Goal: Task Accomplishment & Management: Use online tool/utility

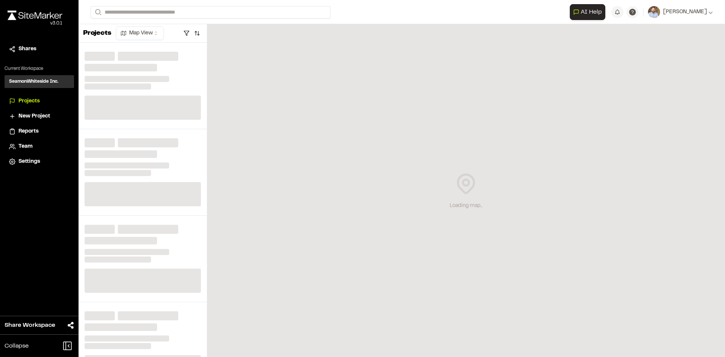
click at [34, 130] on span "Reports" at bounding box center [28, 131] width 20 height 8
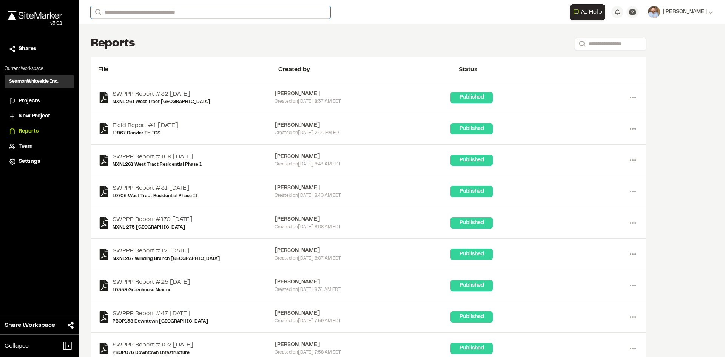
click at [126, 13] on input "Search" at bounding box center [211, 12] width 240 height 12
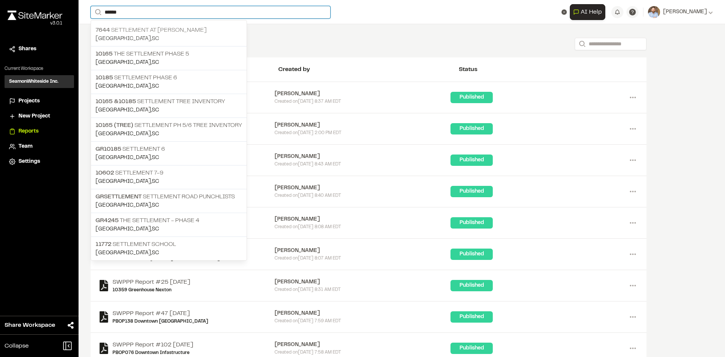
type input "******"
click at [163, 32] on p "7644 Settlement at Ashley Hall" at bounding box center [168, 30] width 146 height 9
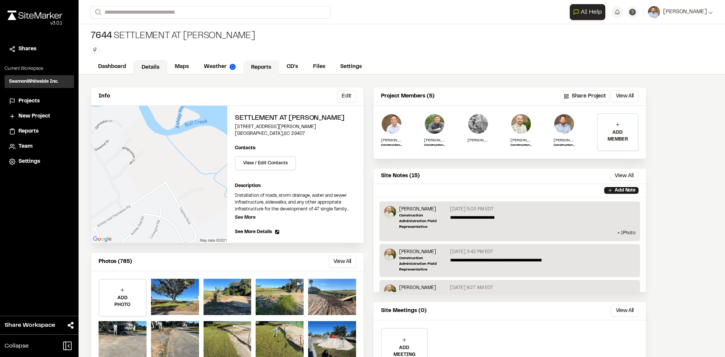
click at [260, 63] on link "Reports" at bounding box center [261, 67] width 36 height 14
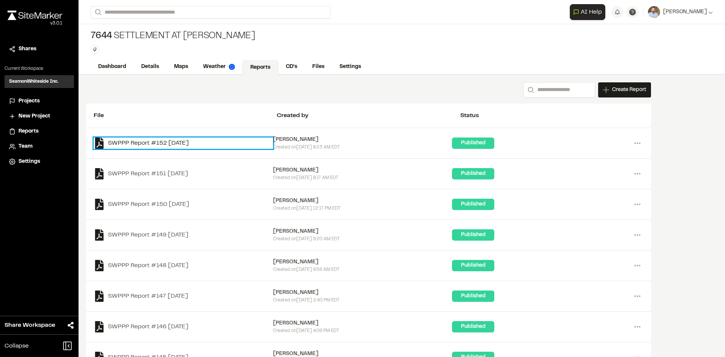
click at [188, 143] on link "SWPPP Report #152 2025-09-02" at bounding box center [183, 142] width 179 height 11
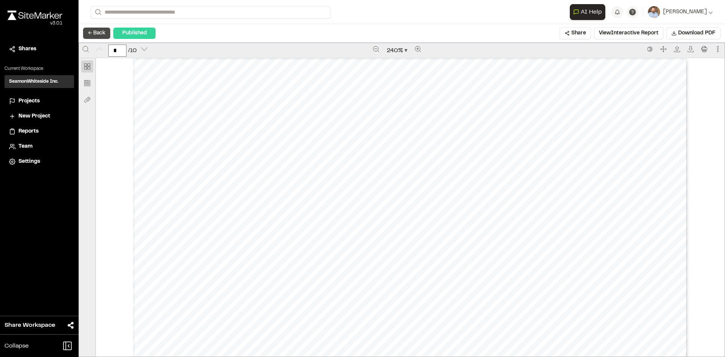
click at [105, 35] on button "← Back" at bounding box center [96, 33] width 27 height 11
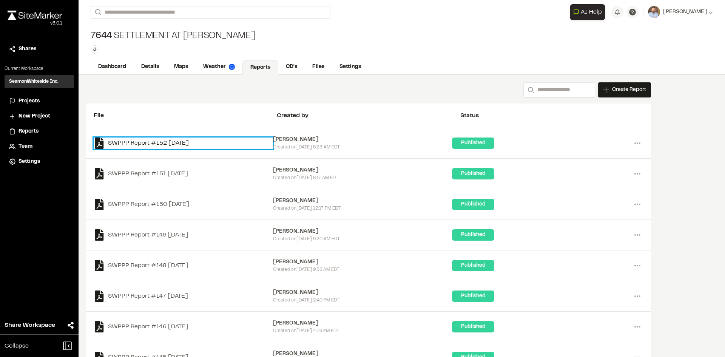
click at [188, 143] on link "SWPPP Report #152 2025-09-02" at bounding box center [183, 142] width 179 height 11
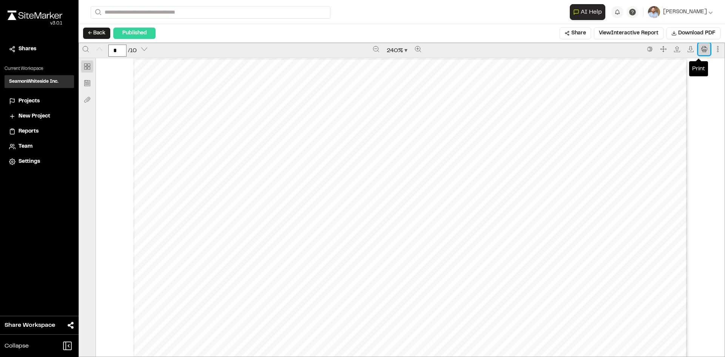
click at [701, 50] on icon "Print" at bounding box center [704, 49] width 6 height 6
click at [31, 100] on span "Projects" at bounding box center [28, 101] width 21 height 8
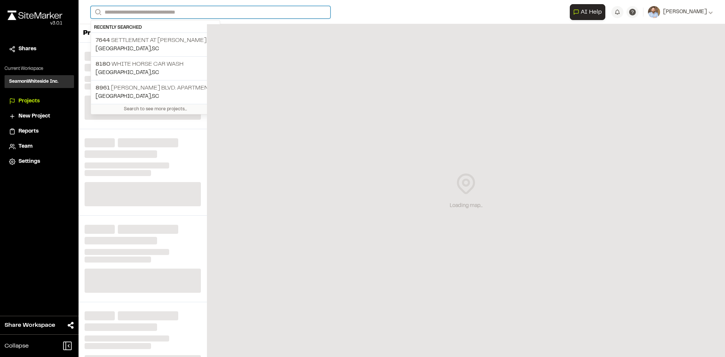
click at [125, 10] on input "Search" at bounding box center [211, 12] width 240 height 12
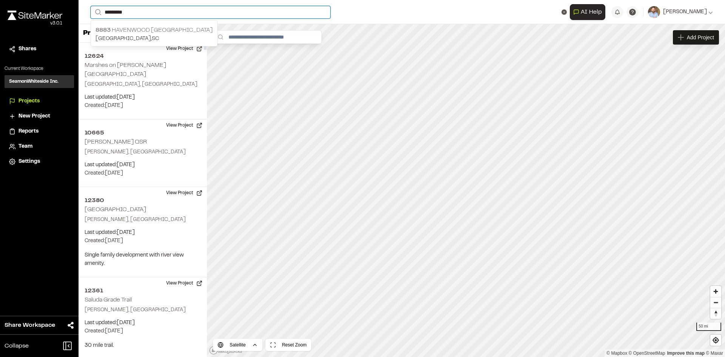
type input "*********"
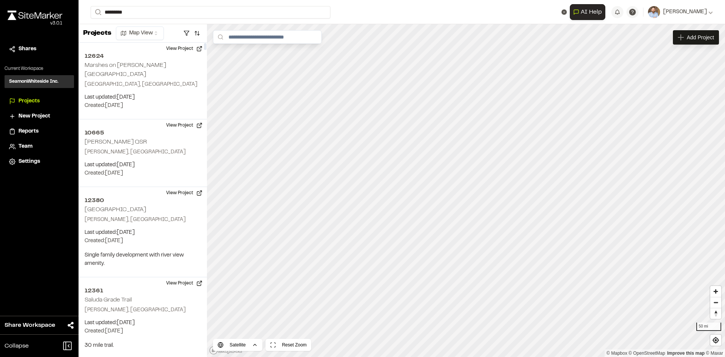
click at [141, 31] on p "8883 Havenwood St Ives" at bounding box center [153, 30] width 117 height 9
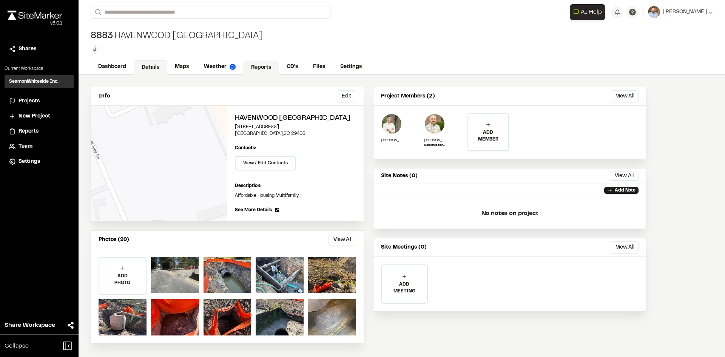
click at [262, 64] on link "Reports" at bounding box center [261, 67] width 36 height 14
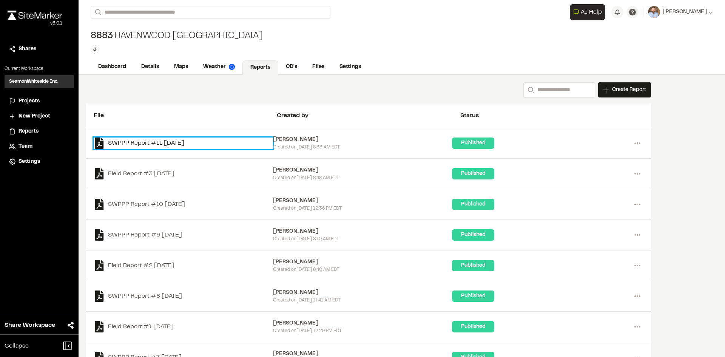
click at [181, 142] on link "SWPPP Report #11 2025-09-05" at bounding box center [183, 142] width 179 height 11
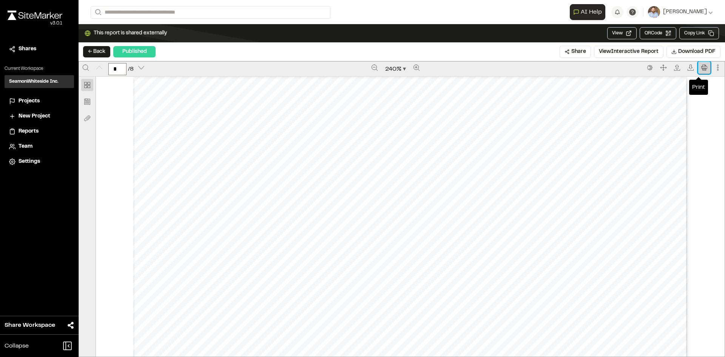
click at [698, 71] on button "Print" at bounding box center [704, 68] width 12 height 12
click at [31, 101] on span "Projects" at bounding box center [28, 101] width 21 height 8
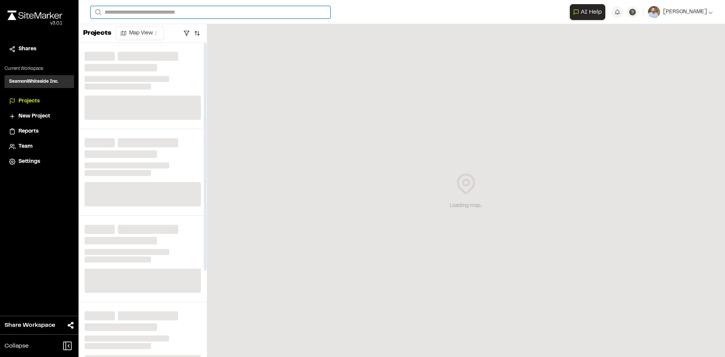
click at [129, 9] on input "Search" at bounding box center [211, 12] width 240 height 12
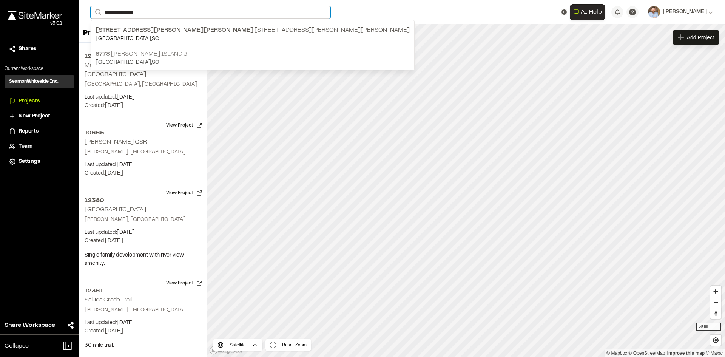
type input "**********"
click at [178, 57] on p "8778 WoodField Daniel Island 3" at bounding box center [252, 53] width 314 height 9
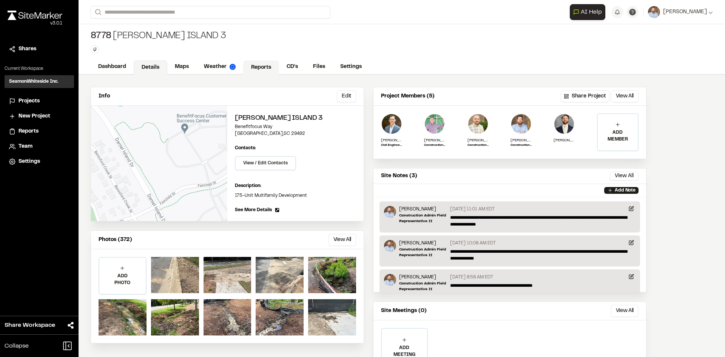
click at [265, 65] on link "Reports" at bounding box center [261, 67] width 36 height 14
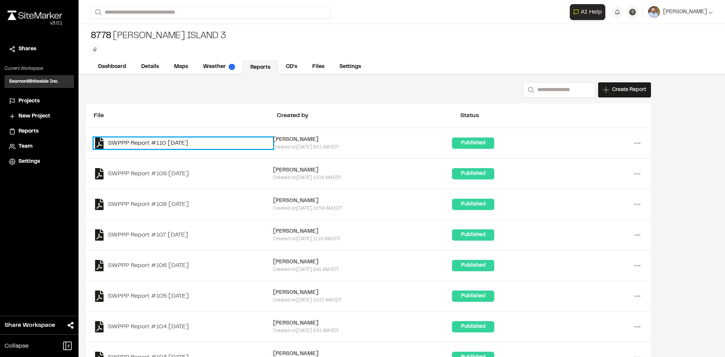
click at [182, 142] on link "SWPPP Report #110 2025-09-05" at bounding box center [183, 142] width 179 height 11
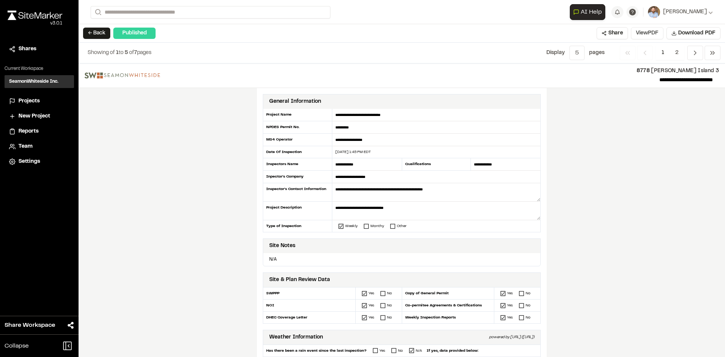
click at [648, 34] on button "View PDF" at bounding box center [647, 33] width 32 height 12
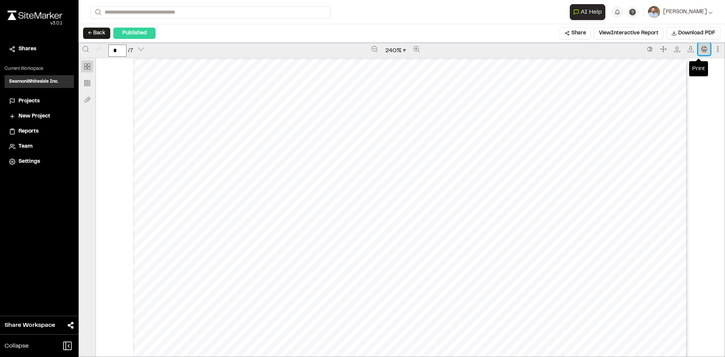
click at [701, 51] on icon "Print" at bounding box center [704, 49] width 6 height 6
click at [26, 100] on span "Projects" at bounding box center [28, 101] width 21 height 8
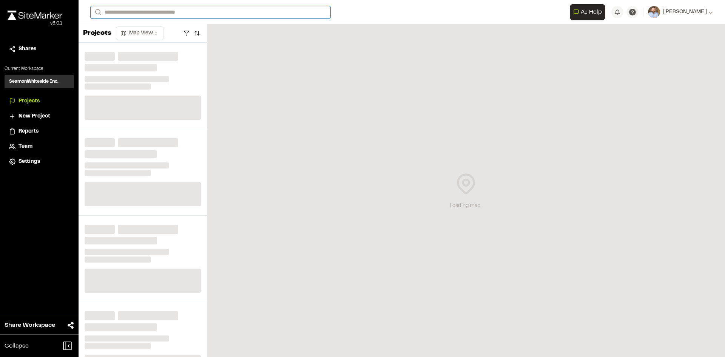
click at [143, 12] on input "Search" at bounding box center [211, 12] width 240 height 12
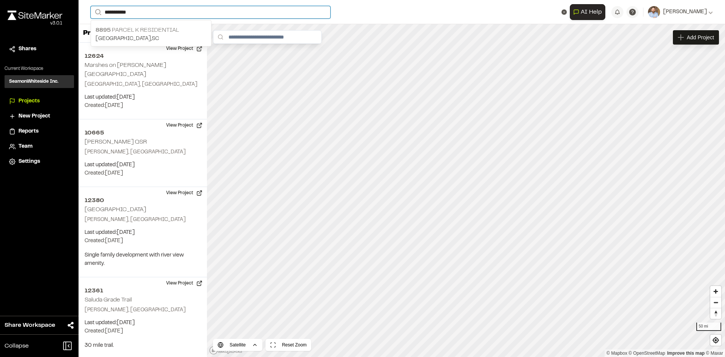
type input "**********"
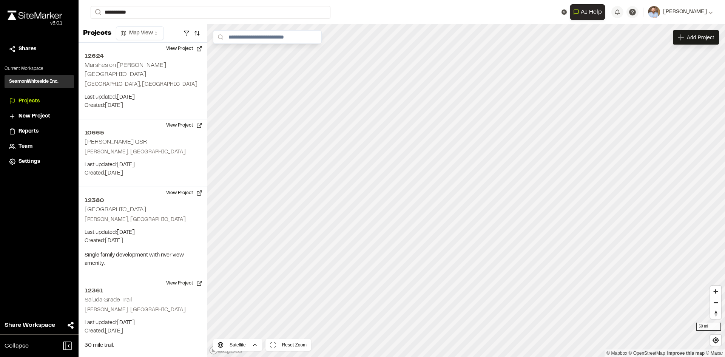
click at [157, 34] on p "8895 Parcel K Residential" at bounding box center [150, 30] width 111 height 9
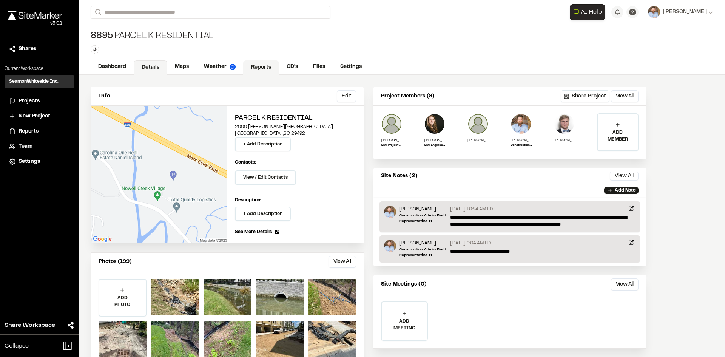
click at [259, 66] on link "Reports" at bounding box center [261, 67] width 36 height 14
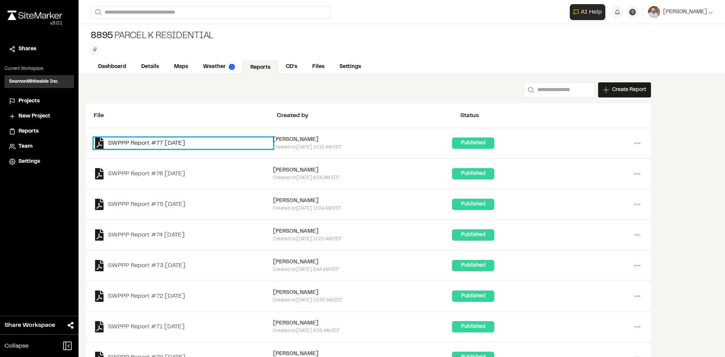
click at [181, 143] on link "SWPPP Report #77 2025-09-05" at bounding box center [183, 142] width 179 height 11
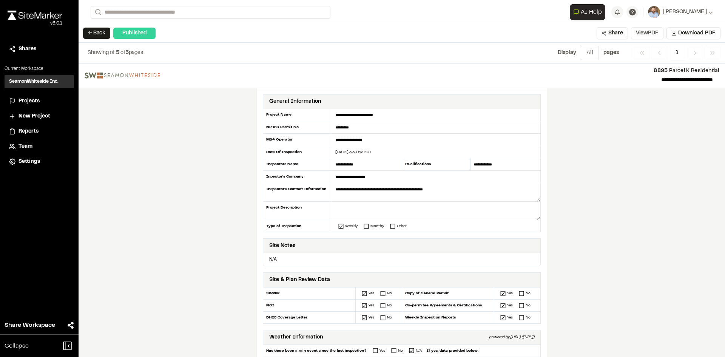
click at [657, 37] on button "View PDF" at bounding box center [647, 33] width 32 height 12
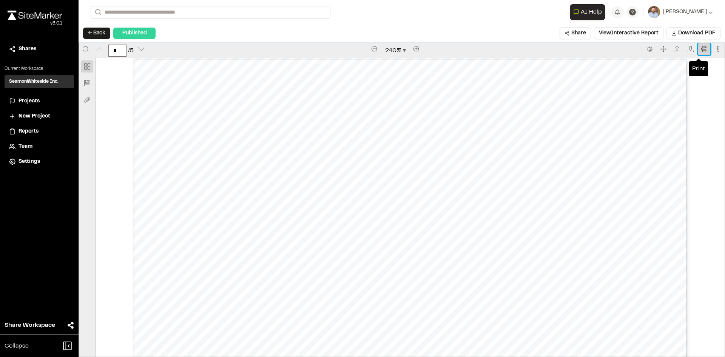
click at [701, 48] on icon "Print" at bounding box center [704, 49] width 6 height 6
click at [28, 100] on span "Projects" at bounding box center [28, 101] width 21 height 8
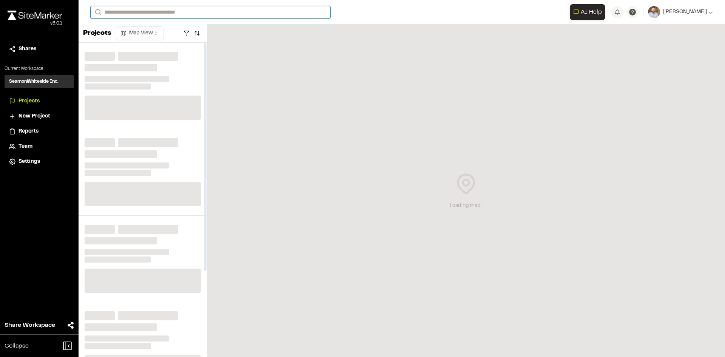
click at [124, 11] on input "Search" at bounding box center [211, 12] width 240 height 12
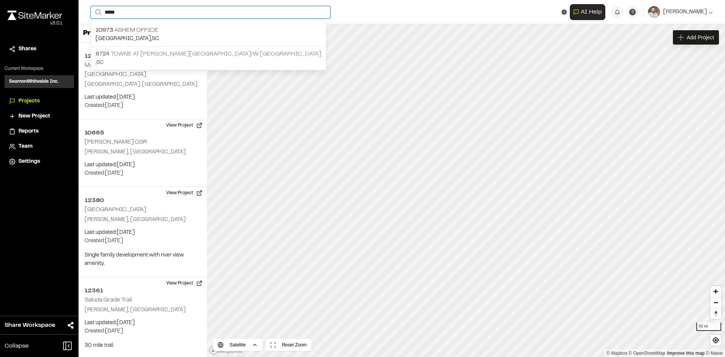
type input "*****"
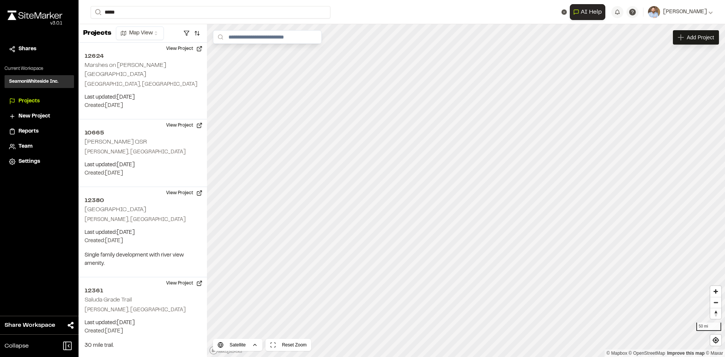
click at [150, 53] on p "8724 Towne at Cooper River R/W Extension" at bounding box center [208, 53] width 226 height 9
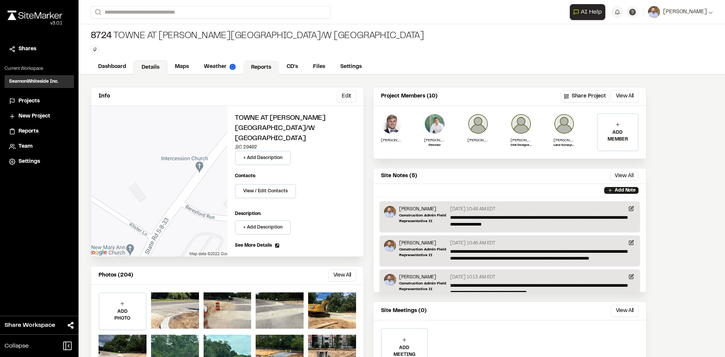
click at [262, 68] on link "Reports" at bounding box center [261, 67] width 36 height 14
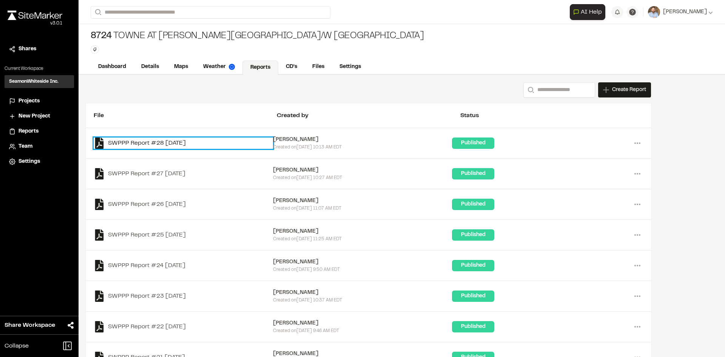
click at [182, 145] on link "SWPPP Report #28 2025-09-05" at bounding box center [183, 142] width 179 height 11
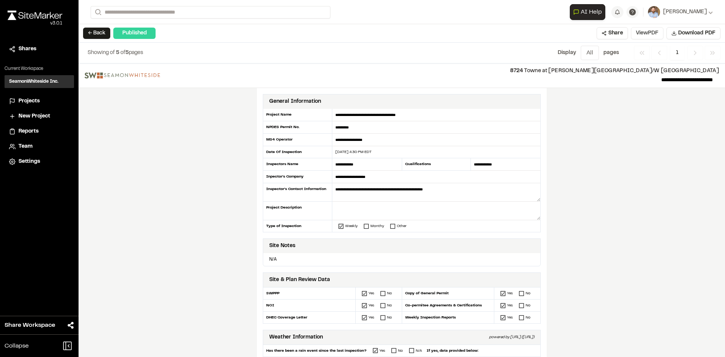
click at [657, 37] on button "View PDF" at bounding box center [647, 33] width 32 height 12
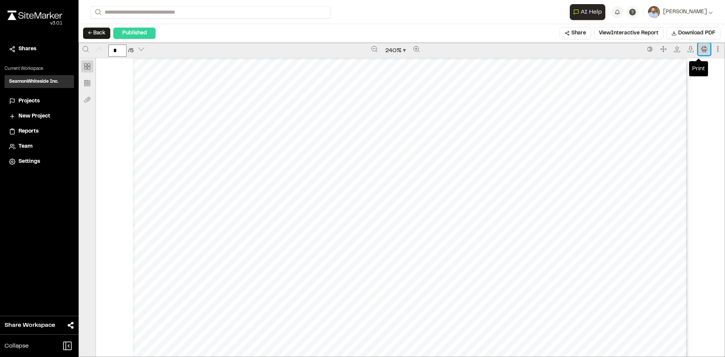
click at [701, 52] on button "Print" at bounding box center [704, 49] width 12 height 12
click at [34, 99] on span "Projects" at bounding box center [28, 101] width 21 height 8
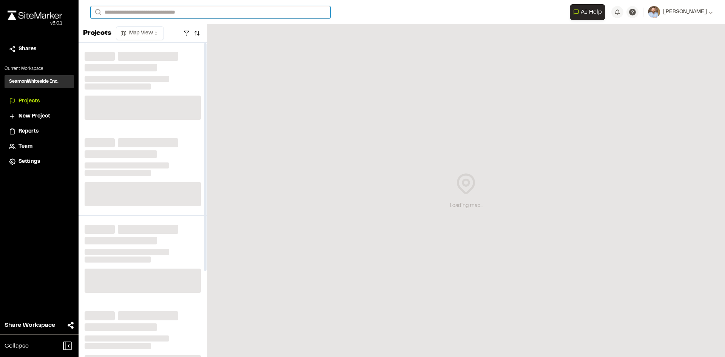
click at [163, 14] on input "Search" at bounding box center [211, 12] width 240 height 12
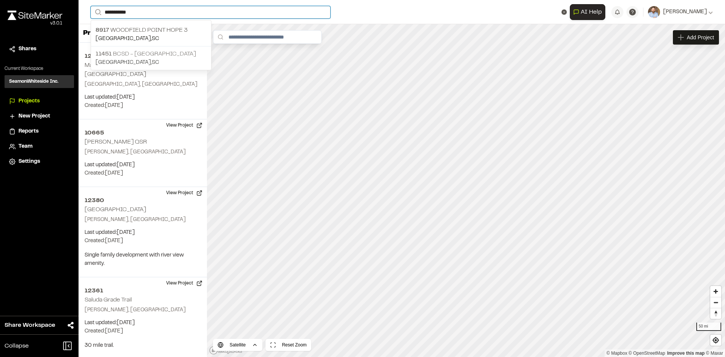
type input "**********"
click at [145, 55] on p "11451 BCSD - Point Hope" at bounding box center [150, 53] width 111 height 9
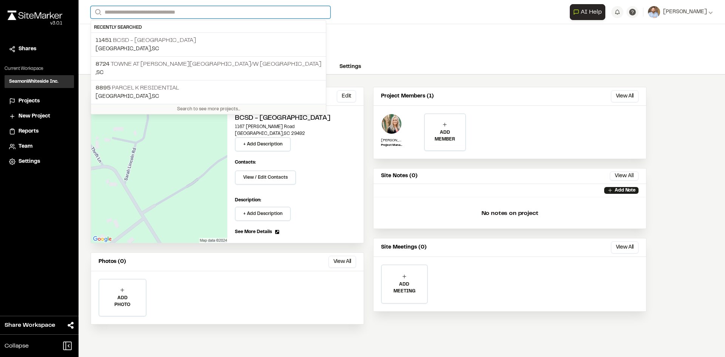
click at [117, 13] on input "Search" at bounding box center [211, 12] width 240 height 12
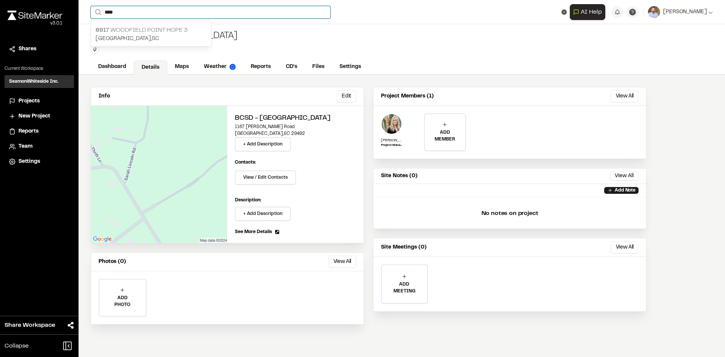
type input "****"
click at [142, 35] on p "Charleston , SC" at bounding box center [150, 39] width 111 height 8
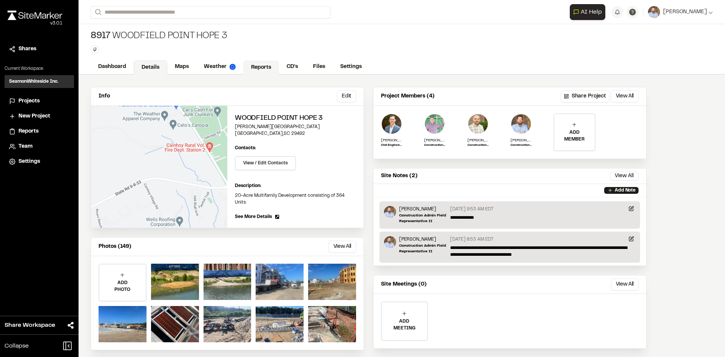
click at [254, 66] on link "Reports" at bounding box center [261, 67] width 36 height 14
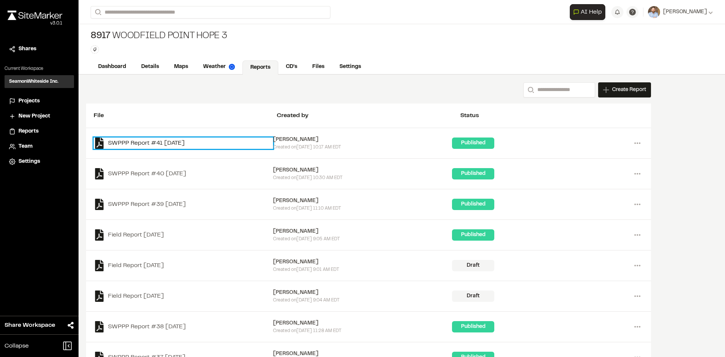
click at [196, 143] on link "SWPPP Report #41 2025-09-05" at bounding box center [183, 142] width 179 height 11
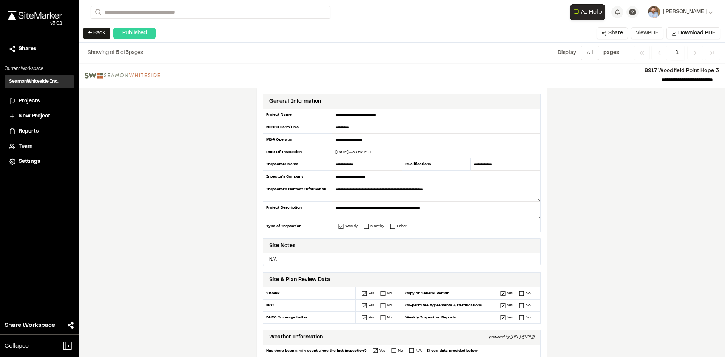
click at [652, 35] on button "View PDF" at bounding box center [647, 33] width 32 height 12
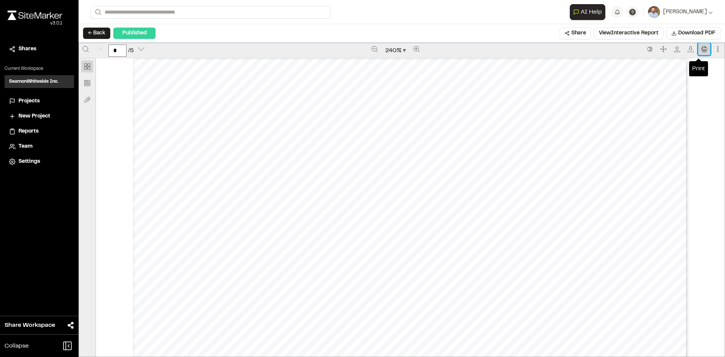
click at [701, 48] on icon "Print" at bounding box center [704, 49] width 6 height 6
click at [33, 101] on span "Projects" at bounding box center [28, 101] width 21 height 8
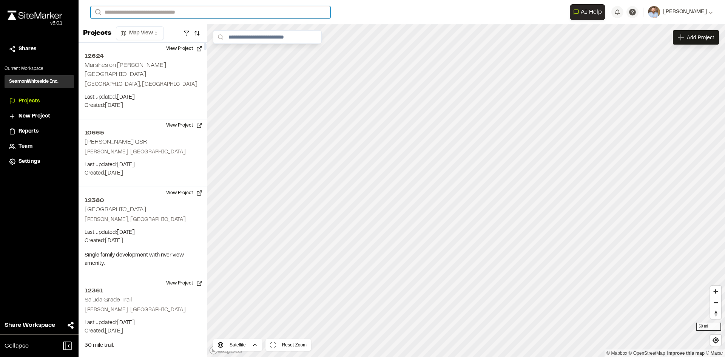
click at [123, 11] on input "Search" at bounding box center [211, 12] width 240 height 12
type input "*"
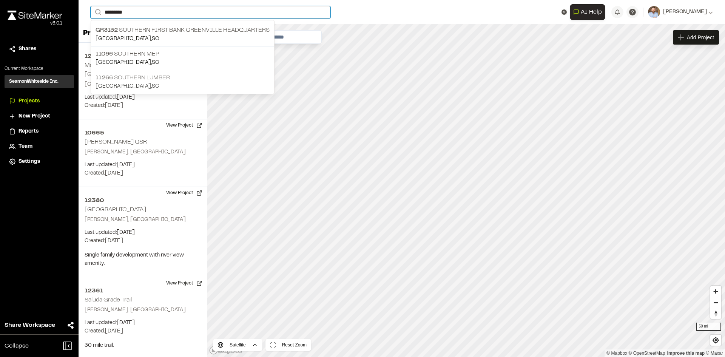
type input "********"
click at [157, 79] on p "11266 Southern Lumber" at bounding box center [182, 77] width 174 height 9
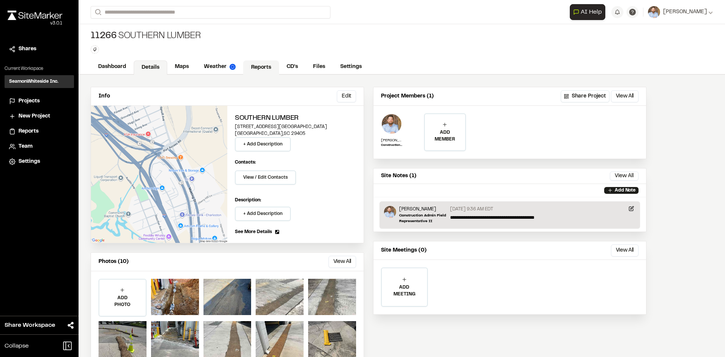
click at [259, 63] on link "Reports" at bounding box center [261, 67] width 36 height 14
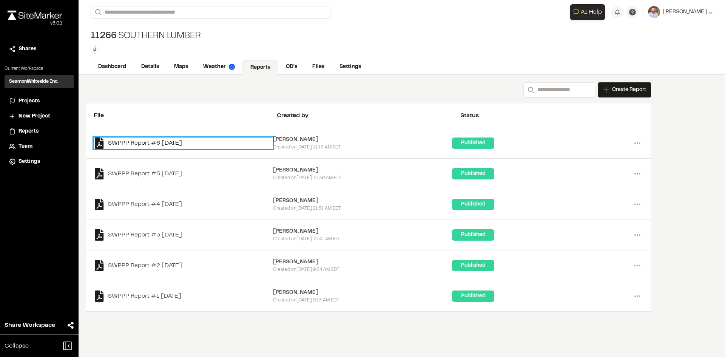
click at [186, 143] on link "SWPPP Report #6 2025-09-05" at bounding box center [183, 142] width 179 height 11
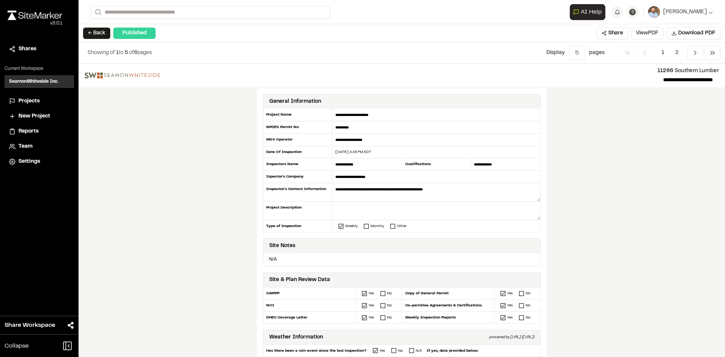
click at [653, 34] on button "View PDF" at bounding box center [647, 33] width 32 height 12
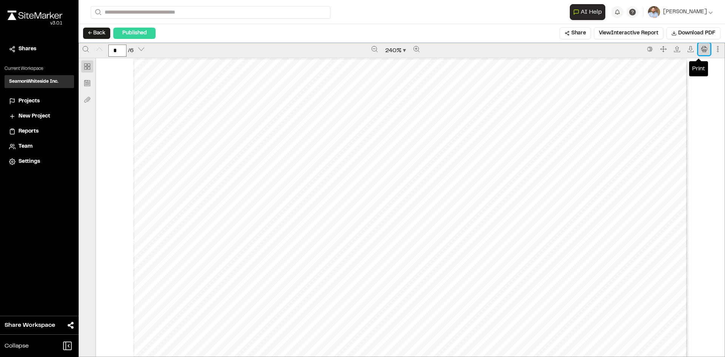
click at [701, 49] on icon "Print" at bounding box center [704, 49] width 6 height 6
click at [30, 100] on span "Projects" at bounding box center [28, 101] width 21 height 8
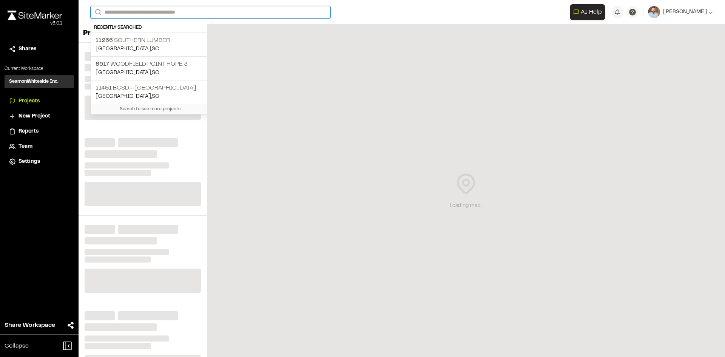
click at [121, 13] on input "Search" at bounding box center [211, 12] width 240 height 12
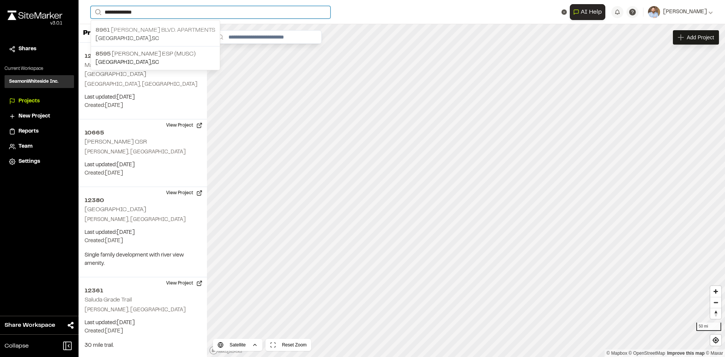
type input "**********"
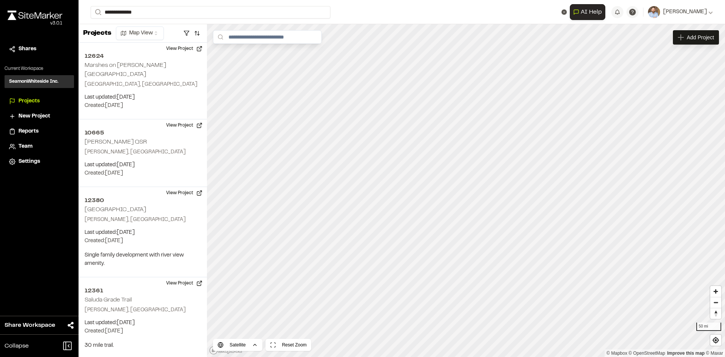
click at [175, 30] on p "8961 William E. Murray Blvd. Apartments" at bounding box center [155, 30] width 120 height 9
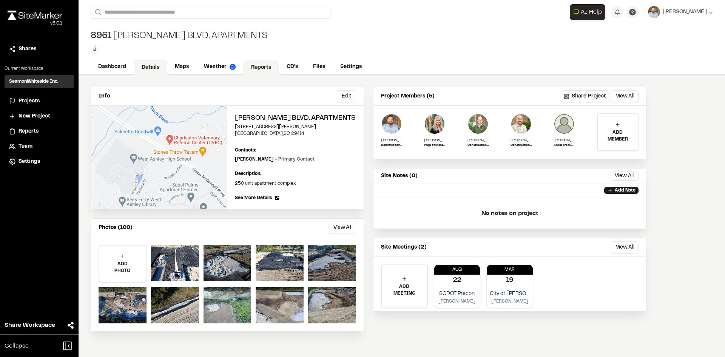
click at [260, 68] on link "Reports" at bounding box center [261, 67] width 36 height 14
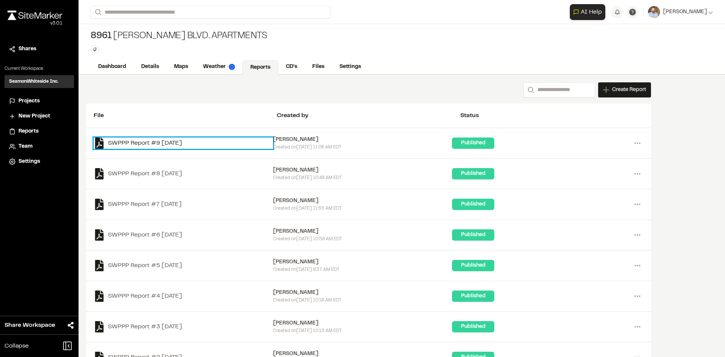
click at [176, 142] on link "SWPPP Report #9 2025-09-05" at bounding box center [183, 142] width 179 height 11
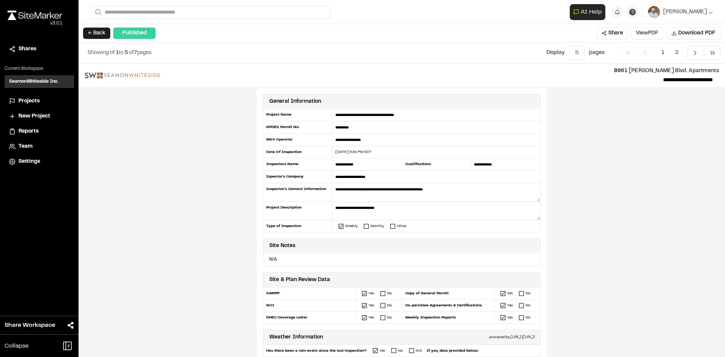
click at [648, 34] on button "View PDF" at bounding box center [647, 33] width 32 height 12
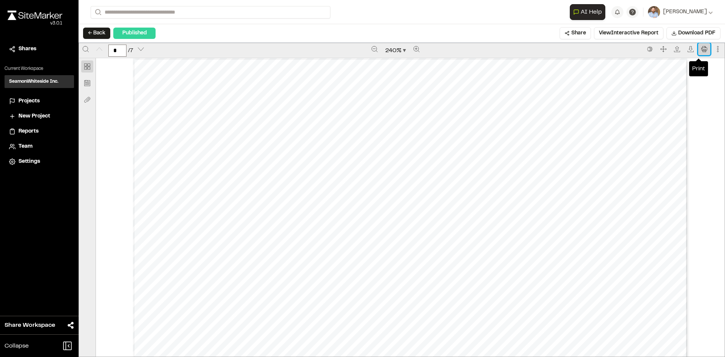
click at [701, 50] on icon "Print" at bounding box center [704, 49] width 6 height 6
click at [32, 100] on span "Projects" at bounding box center [28, 101] width 21 height 8
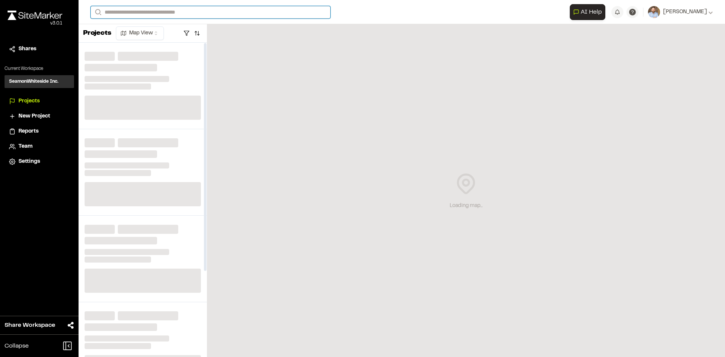
click at [120, 11] on input "Search" at bounding box center [211, 12] width 240 height 12
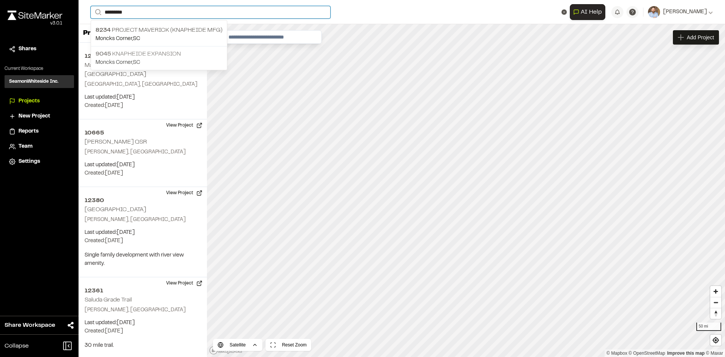
type input "*********"
click at [160, 53] on p "9045 Knapheide Expansion" at bounding box center [158, 53] width 127 height 9
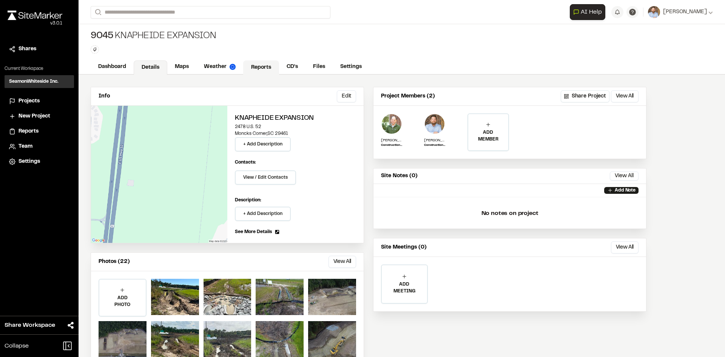
click at [255, 69] on link "Reports" at bounding box center [261, 67] width 36 height 14
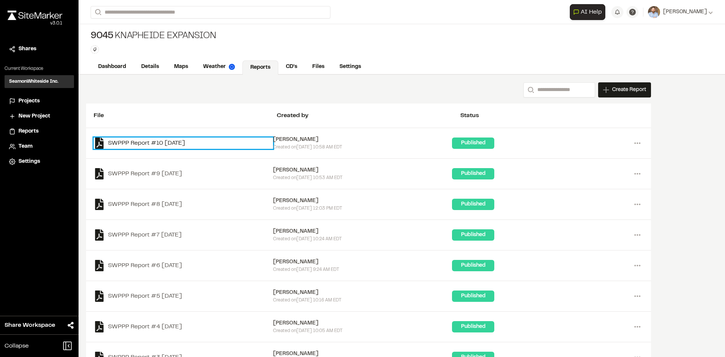
click at [183, 145] on link "SWPPP Report #10 2025-09-05" at bounding box center [183, 142] width 179 height 11
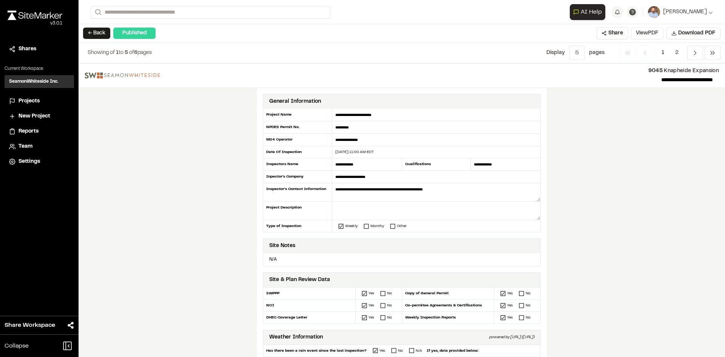
click at [653, 33] on button "View PDF" at bounding box center [647, 33] width 32 height 12
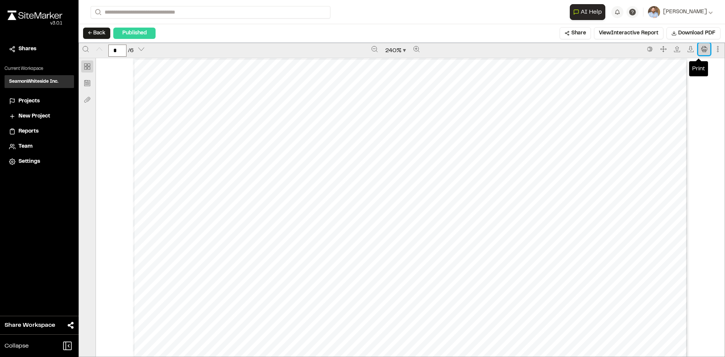
click at [701, 49] on icon "Print" at bounding box center [704, 49] width 6 height 6
click at [35, 99] on span "Projects" at bounding box center [28, 101] width 21 height 8
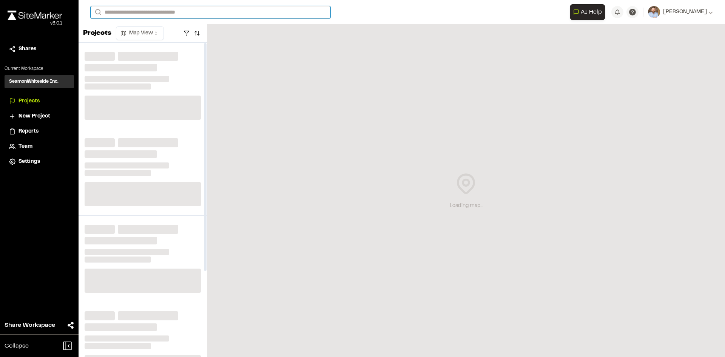
click at [129, 12] on input "Search" at bounding box center [211, 12] width 240 height 12
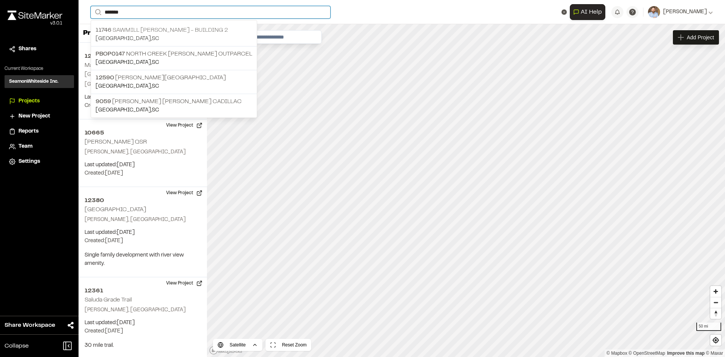
type input "*******"
click at [162, 28] on p "11746 Sawmill Roper - Building 2" at bounding box center [173, 30] width 157 height 9
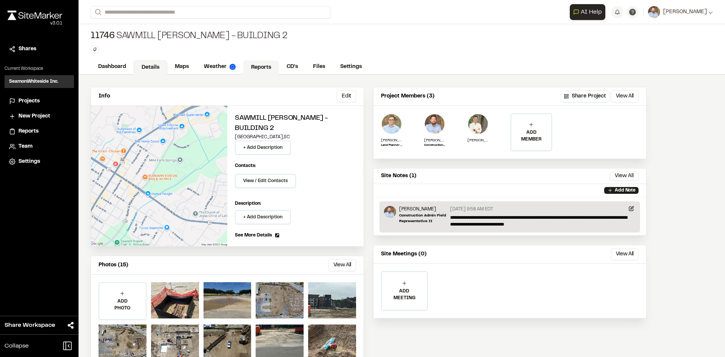
click at [263, 67] on link "Reports" at bounding box center [261, 67] width 36 height 14
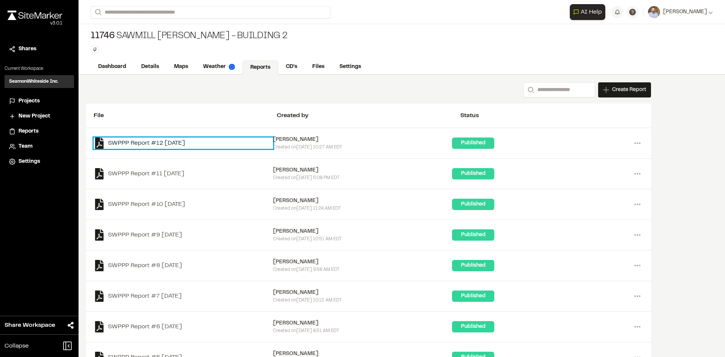
click at [194, 142] on link "SWPPP Report #12 2025-09-05" at bounding box center [183, 142] width 179 height 11
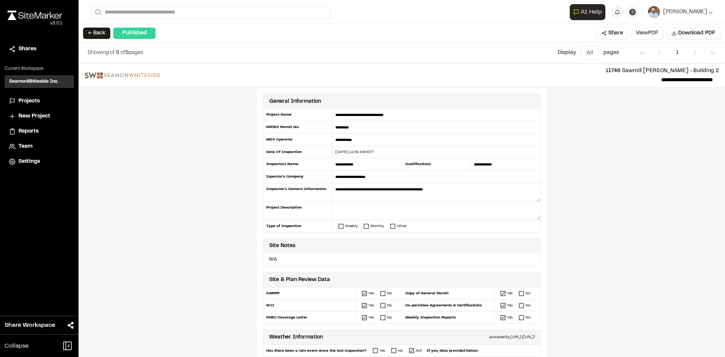
click at [653, 34] on button "View PDF" at bounding box center [647, 33] width 32 height 12
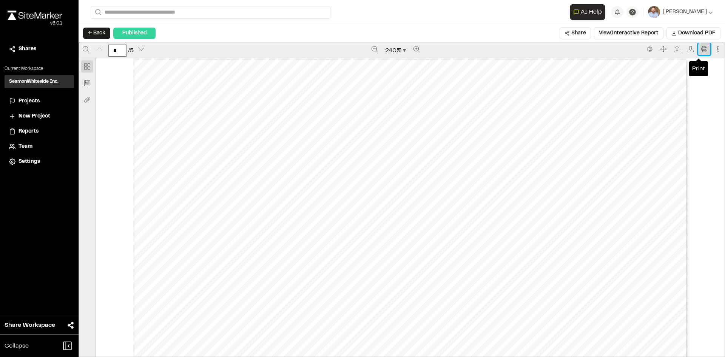
click at [701, 47] on icon "Print" at bounding box center [704, 49] width 6 height 6
click at [30, 103] on span "Projects" at bounding box center [28, 101] width 21 height 8
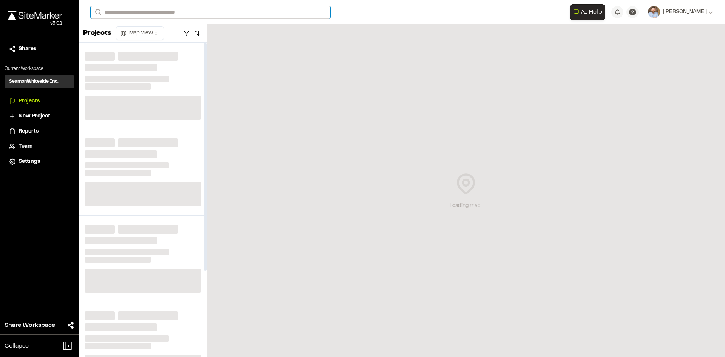
click at [120, 10] on input "Search" at bounding box center [211, 12] width 240 height 12
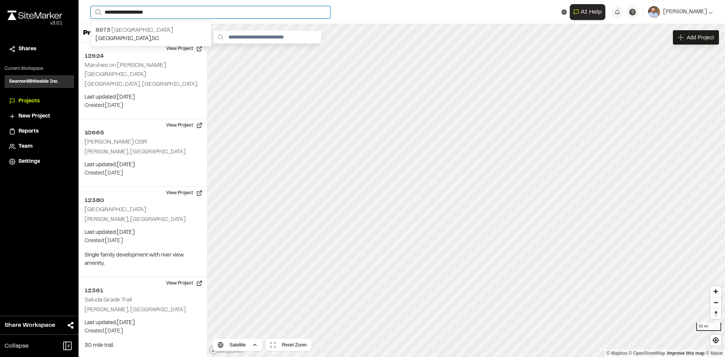
type input "**********"
click at [140, 21] on div "8973 Interstate Commerce Center Greenville , SC" at bounding box center [151, 33] width 121 height 26
click at [159, 12] on input "**********" at bounding box center [211, 12] width 240 height 12
click at [152, 37] on p "Greenville , SC" at bounding box center [150, 39] width 111 height 8
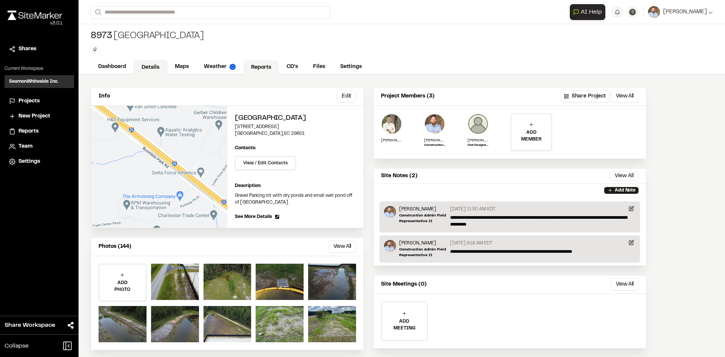
click at [262, 65] on link "Reports" at bounding box center [261, 67] width 36 height 14
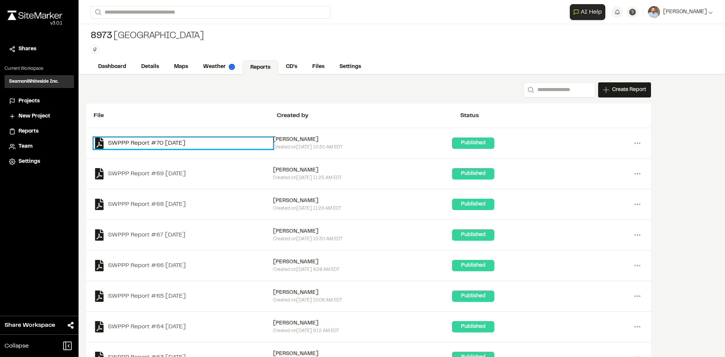
click at [191, 143] on link "SWPPP Report #70 2025-09-05" at bounding box center [183, 142] width 179 height 11
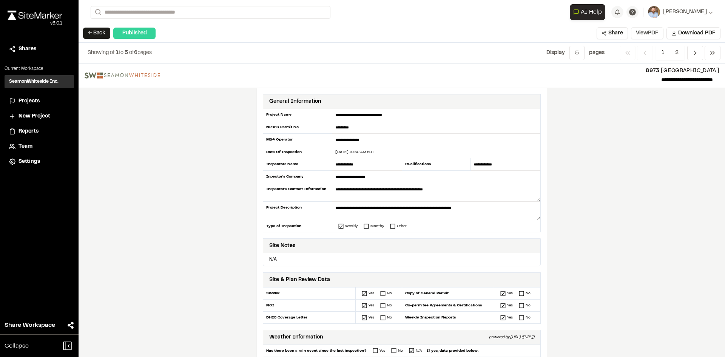
click at [654, 35] on button "View PDF" at bounding box center [647, 33] width 32 height 12
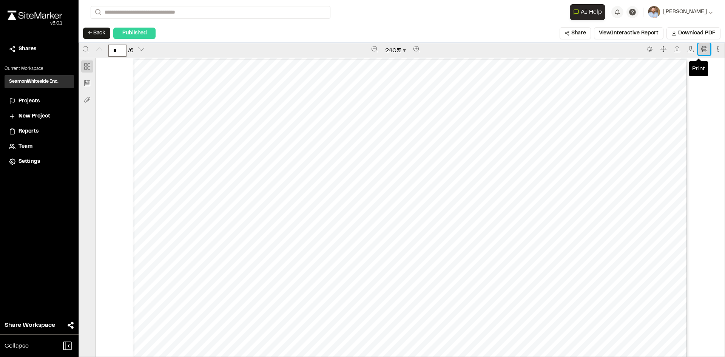
click at [701, 46] on icon "Print" at bounding box center [704, 49] width 6 height 6
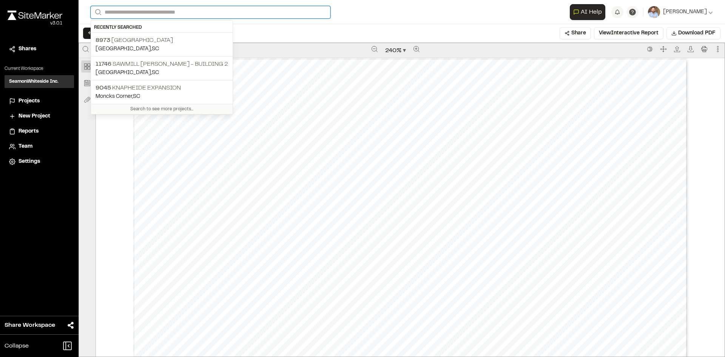
click at [133, 13] on input "Search" at bounding box center [211, 12] width 240 height 12
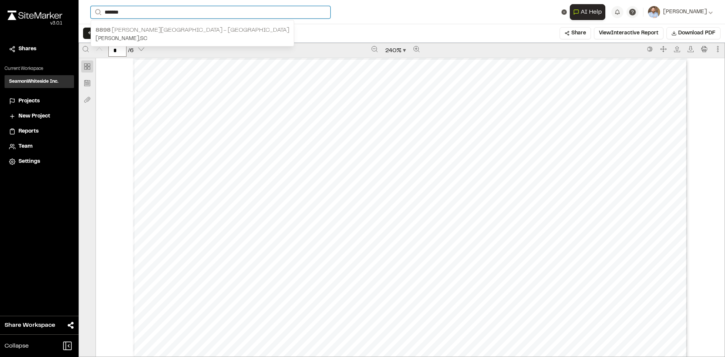
type input "*******"
click at [143, 34] on p "8898 Marlowe Summerville - Greystar" at bounding box center [192, 30] width 194 height 9
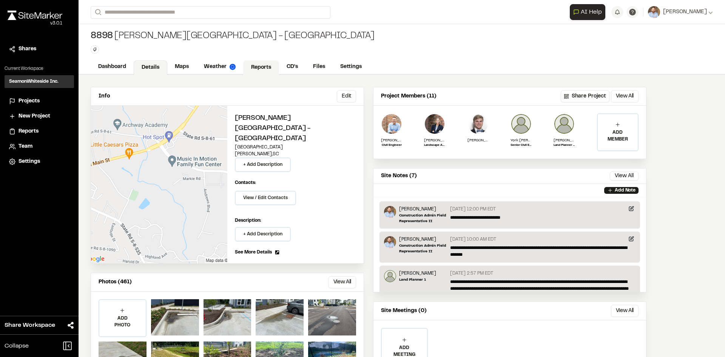
click at [265, 66] on link "Reports" at bounding box center [261, 67] width 36 height 14
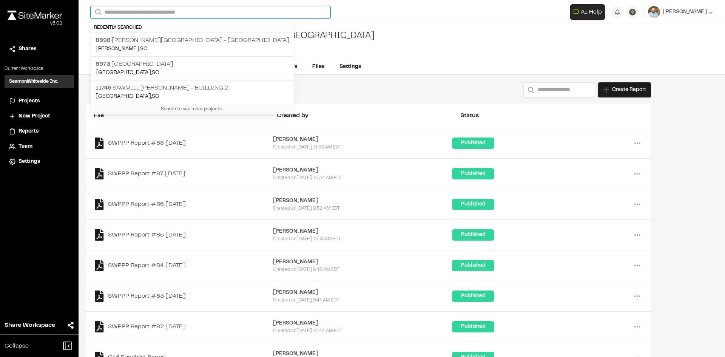
click at [124, 10] on input "Search" at bounding box center [211, 12] width 240 height 12
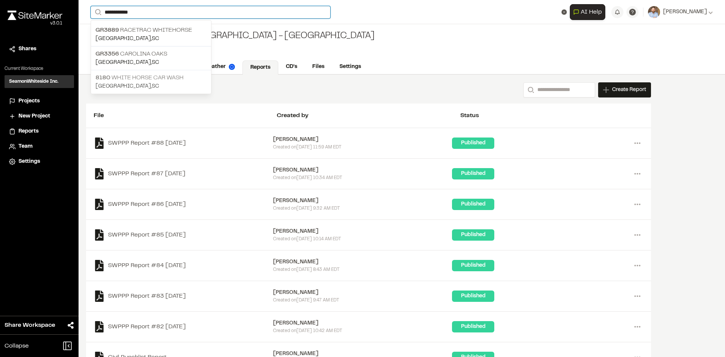
type input "**********"
click at [163, 78] on p "8180 White Horse Car Wash" at bounding box center [150, 77] width 111 height 9
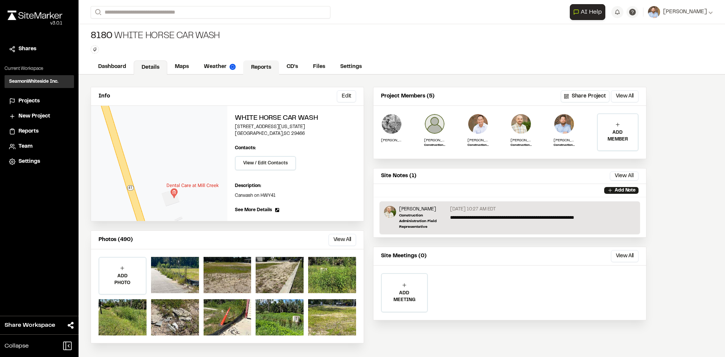
click at [255, 64] on link "Reports" at bounding box center [261, 67] width 36 height 14
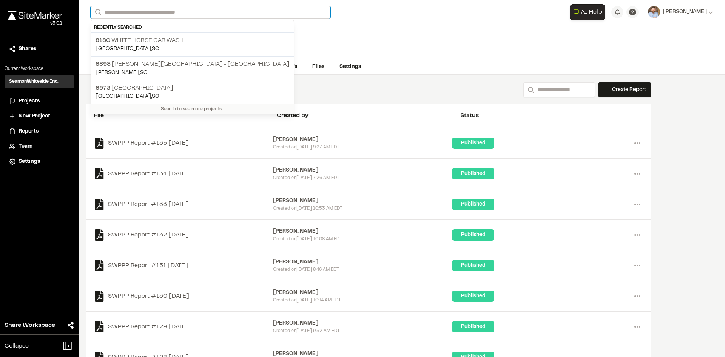
click at [136, 10] on input "Search" at bounding box center [211, 12] width 240 height 12
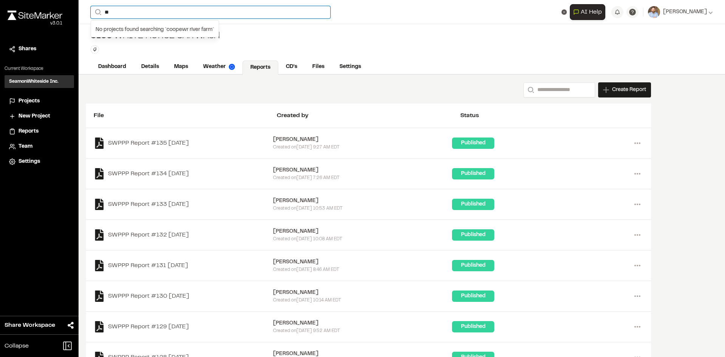
type input "*"
type input "**********"
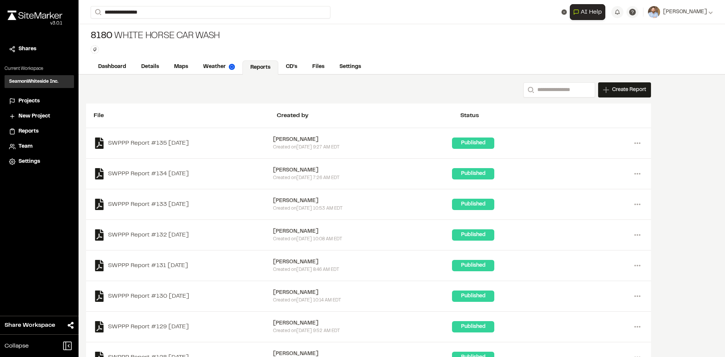
click at [166, 29] on p "8769 Woodfield Cooper River Farms II" at bounding box center [169, 30] width 148 height 9
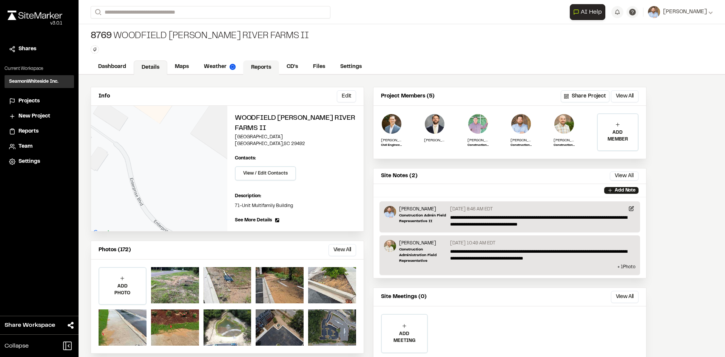
click at [260, 65] on link "Reports" at bounding box center [261, 67] width 36 height 14
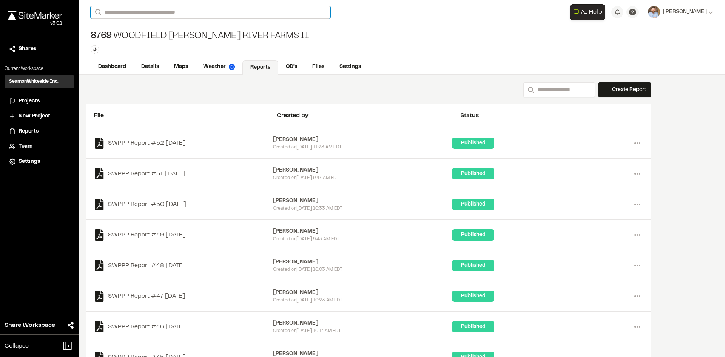
click at [130, 9] on input "Search" at bounding box center [211, 12] width 240 height 12
type input "***"
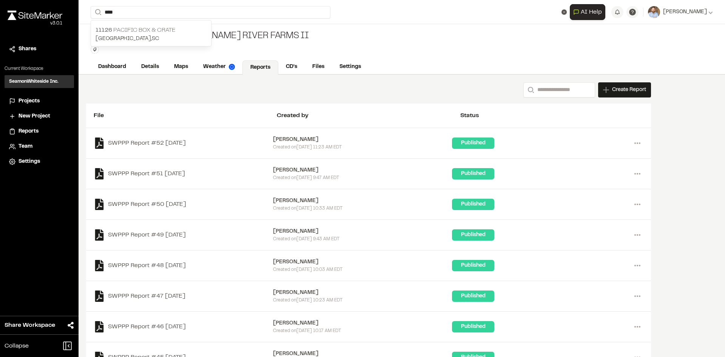
click at [147, 33] on p "11126 Pacific Box & Crate" at bounding box center [150, 30] width 111 height 9
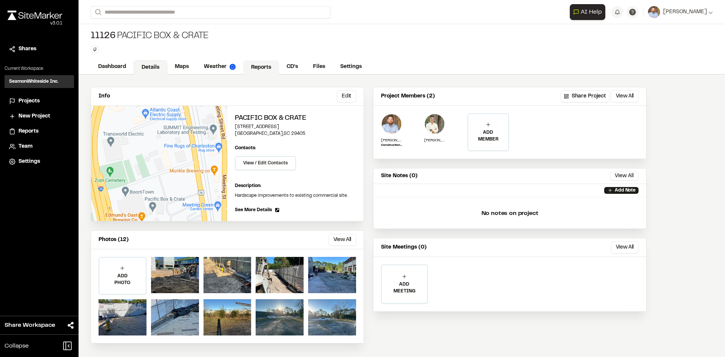
click at [262, 67] on link "Reports" at bounding box center [261, 67] width 36 height 14
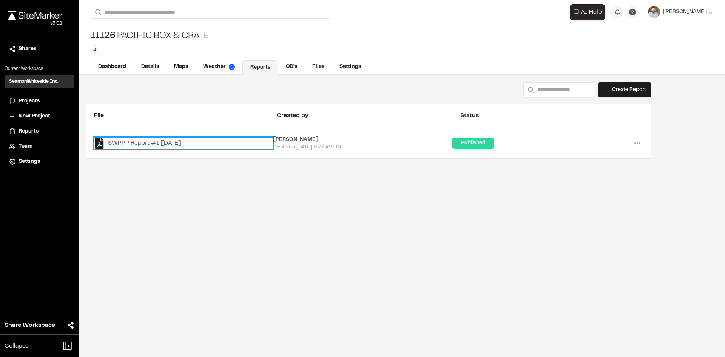
click at [167, 142] on link "SWPPP Report #1 2025-09-05" at bounding box center [183, 142] width 179 height 11
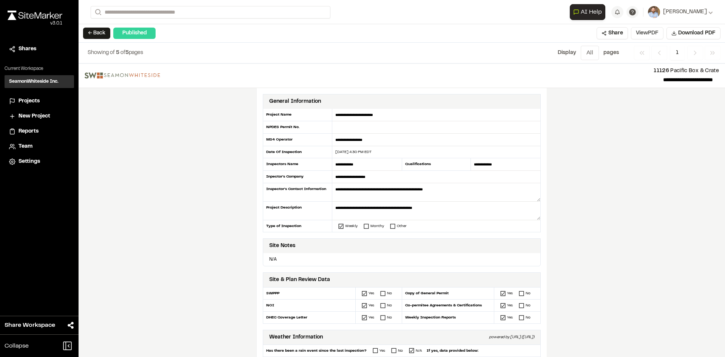
click at [654, 35] on button "View PDF" at bounding box center [647, 33] width 32 height 12
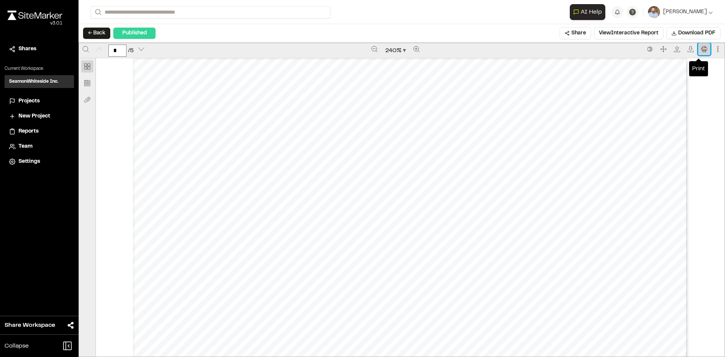
click at [700, 52] on button "Print" at bounding box center [704, 49] width 12 height 12
click at [35, 99] on span "Projects" at bounding box center [28, 101] width 21 height 8
